Goal: Navigation & Orientation: Find specific page/section

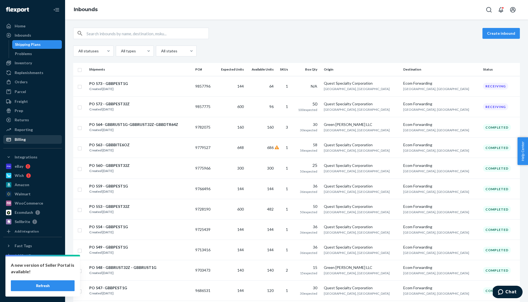
click at [22, 142] on div "Billing" at bounding box center [20, 139] width 11 height 5
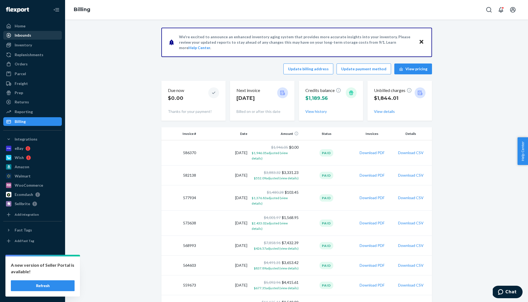
click at [23, 37] on div "Inbounds" at bounding box center [23, 35] width 17 height 5
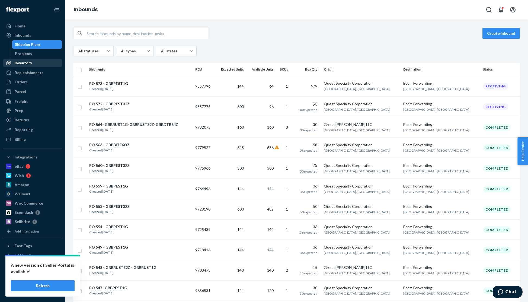
click at [28, 62] on div "Inventory" at bounding box center [23, 62] width 17 height 5
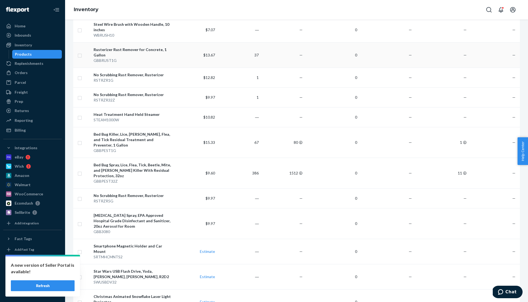
scroll to position [297, 0]
click at [23, 72] on div "Orders" at bounding box center [21, 72] width 13 height 5
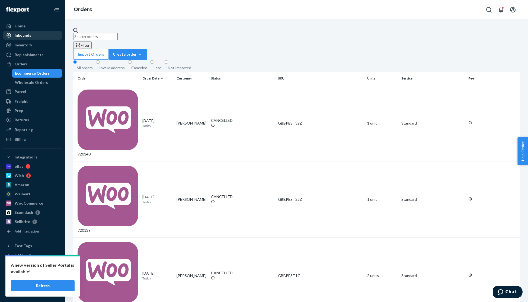
click at [27, 36] on div "Inbounds" at bounding box center [23, 35] width 17 height 5
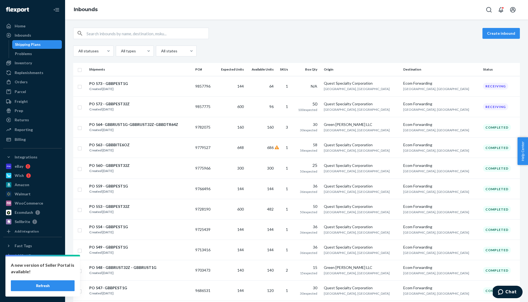
click at [26, 140] on div "Billing" at bounding box center [33, 140] width 58 height 8
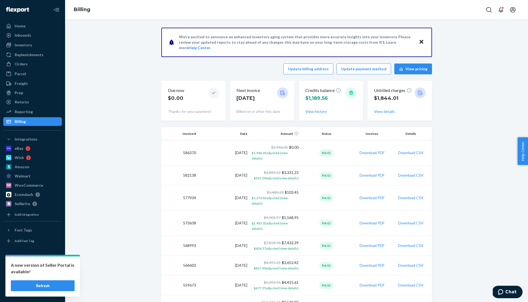
drag, startPoint x: 24, startPoint y: 35, endPoint x: 50, endPoint y: 8, distance: 37.6
click at [24, 35] on div "Inbounds" at bounding box center [23, 35] width 17 height 5
